Goal: Information Seeking & Learning: Find specific page/section

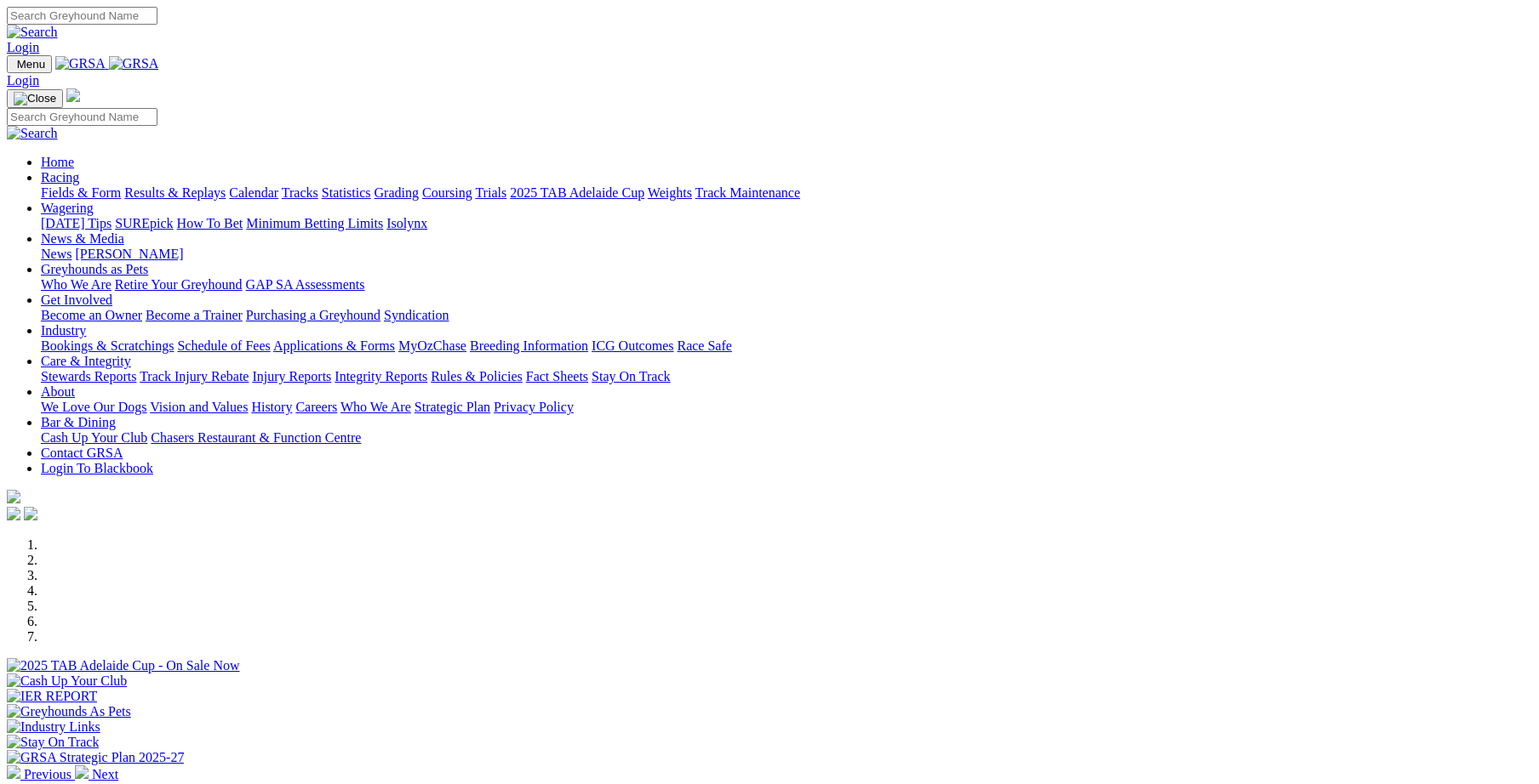
scroll to position [470, 0]
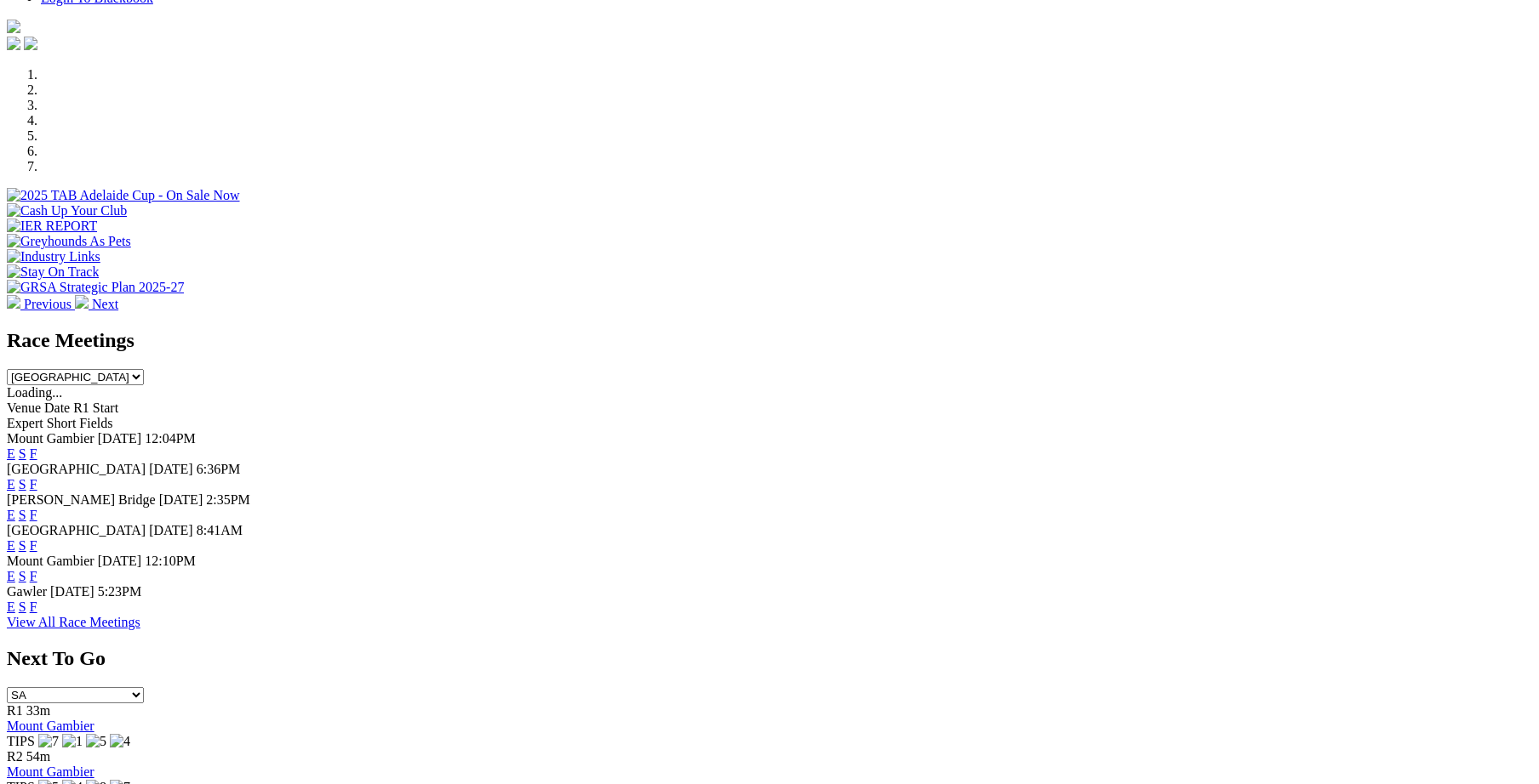
click at [38, 604] on link "F" at bounding box center [33, 607] width 8 height 14
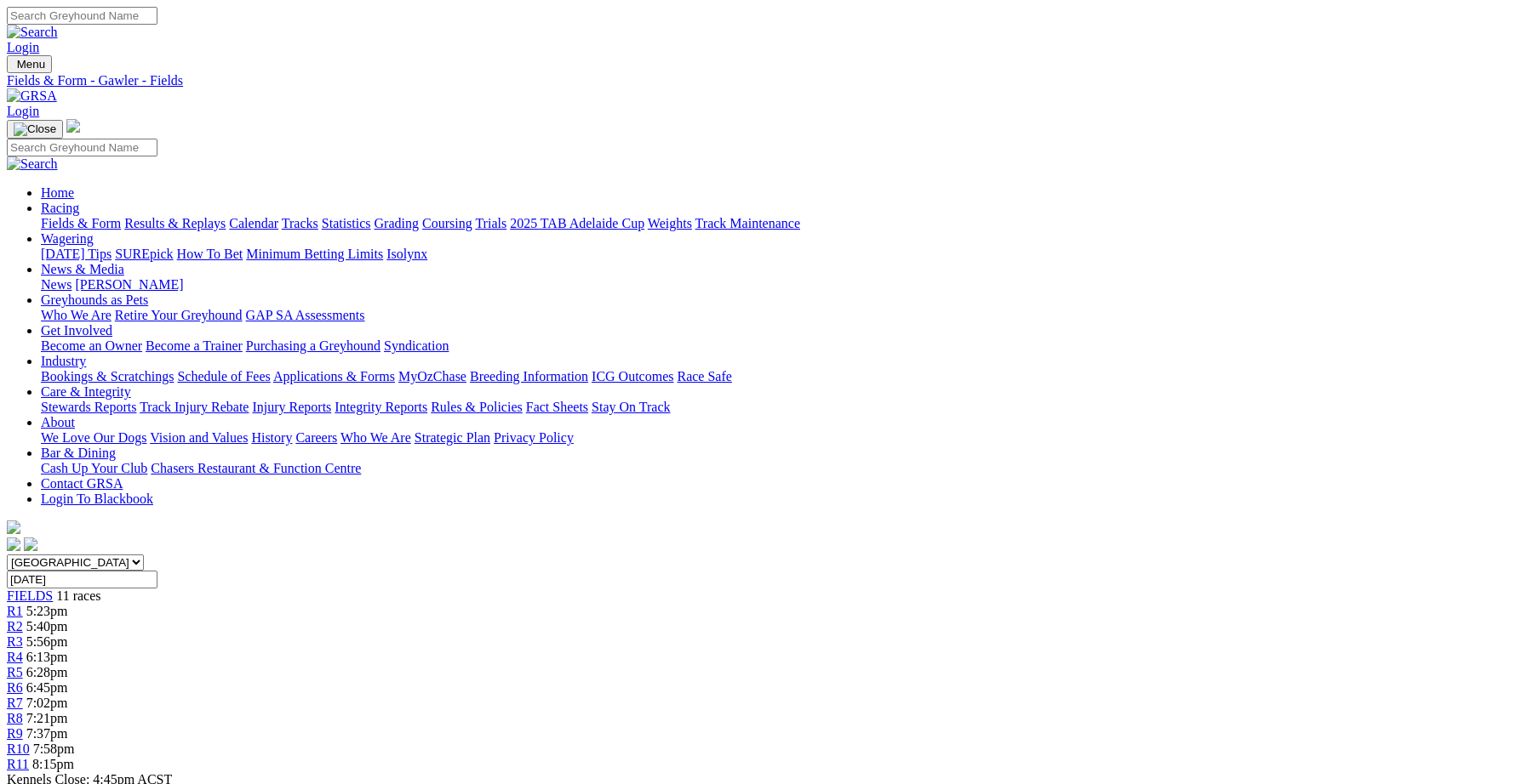
click at [428, 400] on link "Integrity Reports" at bounding box center [381, 407] width 93 height 14
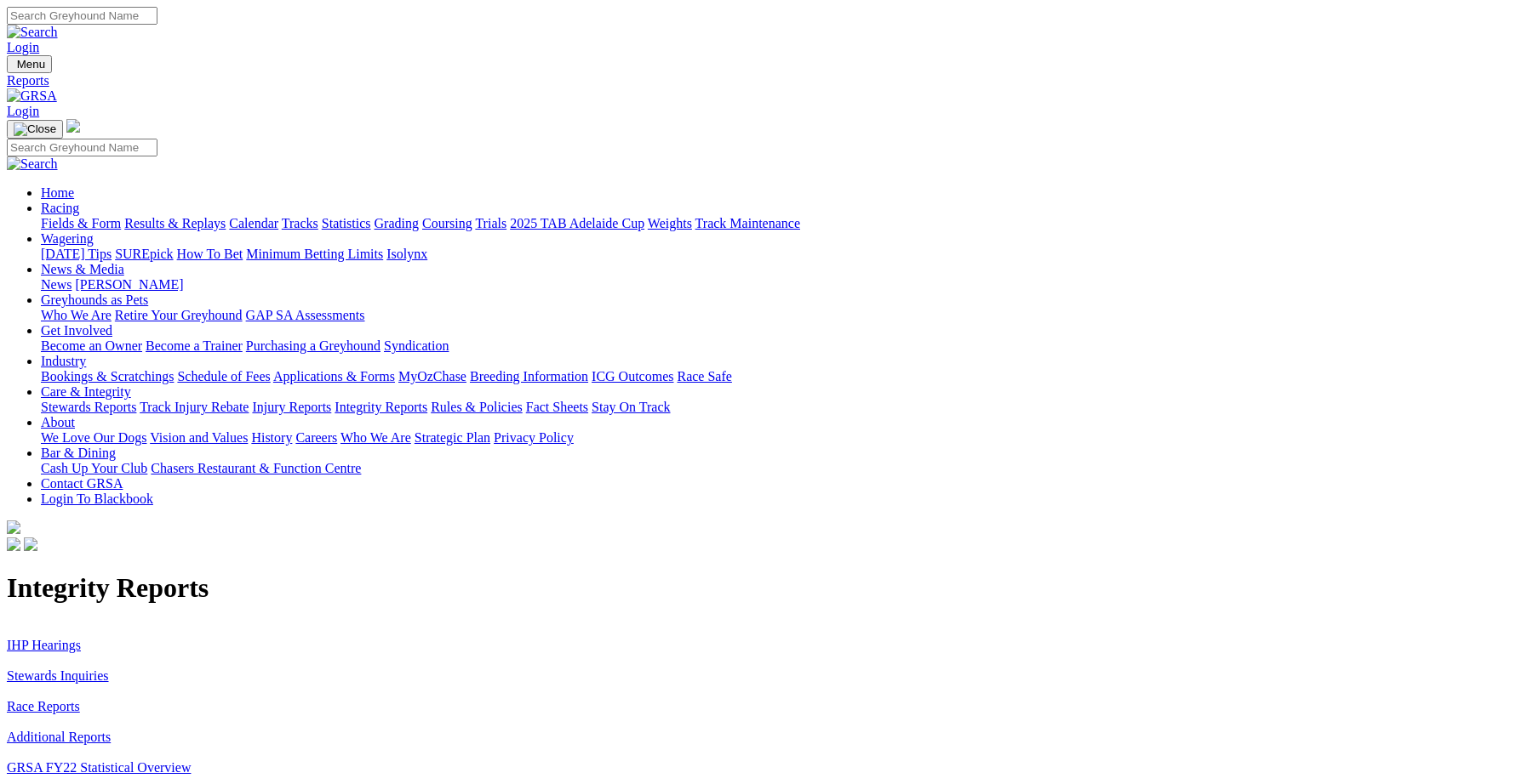
click at [109, 668] on link "Stewards Inquiries" at bounding box center [58, 676] width 102 height 14
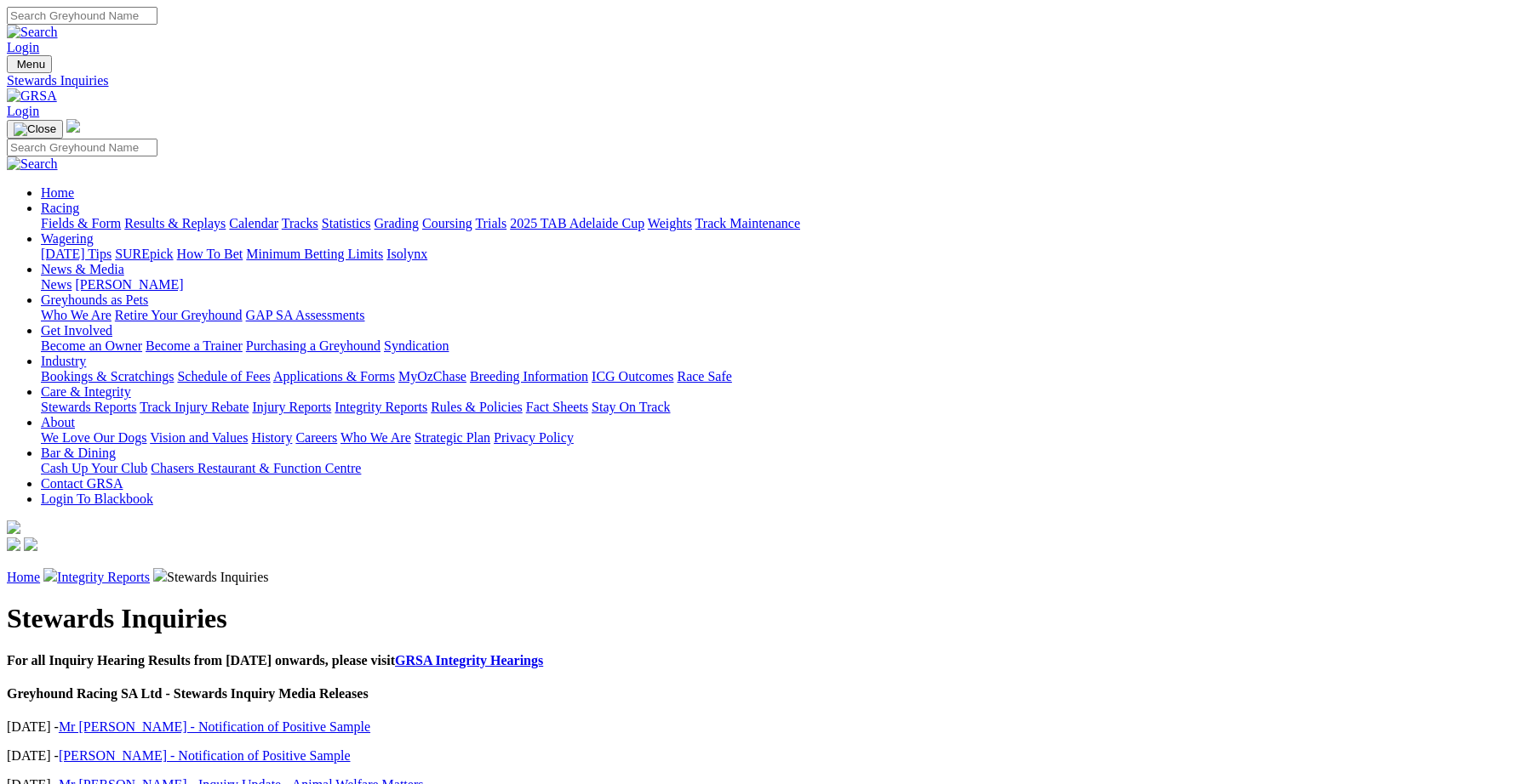
click at [150, 570] on link "Integrity Reports" at bounding box center [104, 577] width 93 height 14
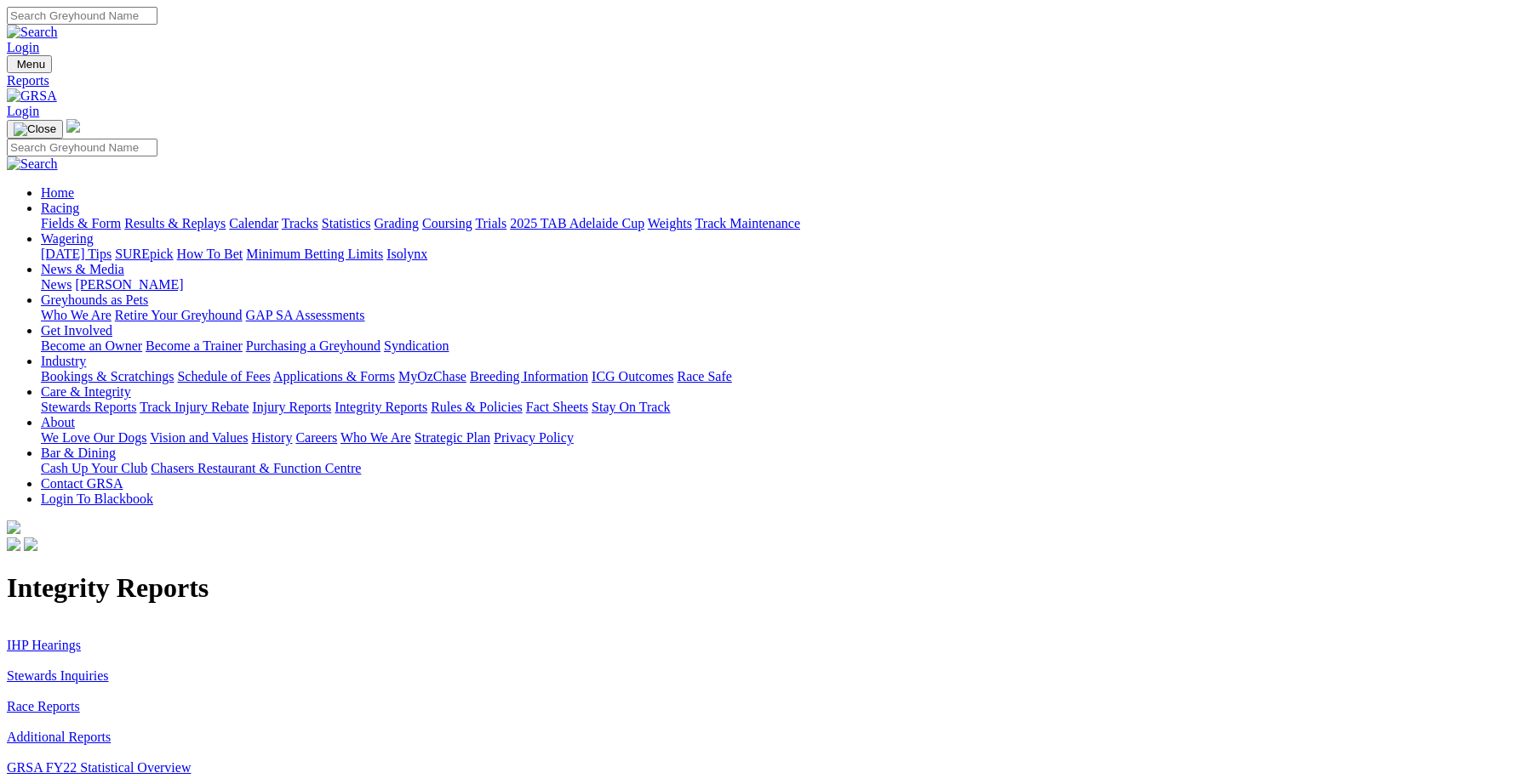
click at [81, 638] on link "IHP Hearings" at bounding box center [44, 645] width 74 height 14
